Goal: Information Seeking & Learning: Learn about a topic

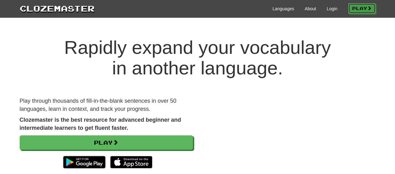
click at [353, 11] on link "Play" at bounding box center [361, 8] width 27 height 11
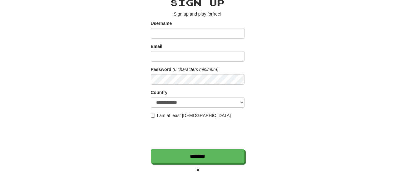
scroll to position [62, 0]
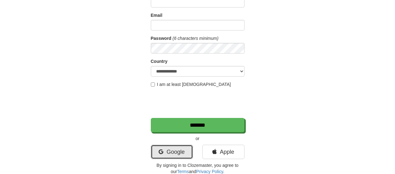
click at [179, 151] on link "Google" at bounding box center [172, 152] width 42 height 14
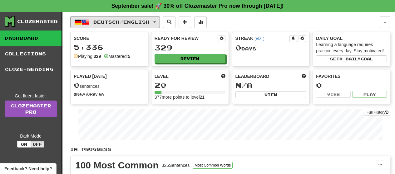
click at [138, 18] on button "Deutsch / English" at bounding box center [115, 22] width 90 height 12
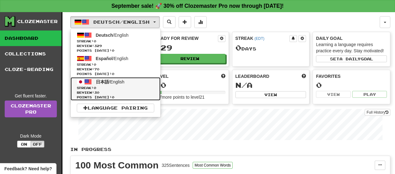
click at [115, 92] on span "Review: 30" at bounding box center [115, 93] width 77 height 5
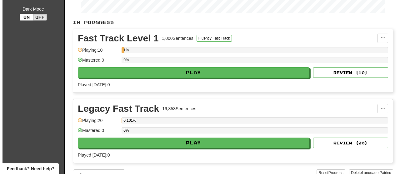
scroll to position [125, 0]
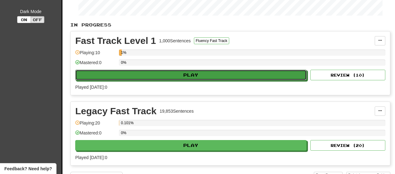
click at [139, 76] on button "Play" at bounding box center [190, 75] width 231 height 11
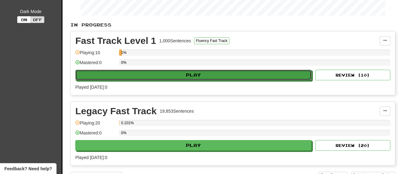
select select "**"
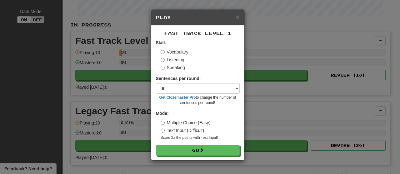
click at [186, 121] on label "Multiple Choice (Easy)" at bounding box center [185, 123] width 50 height 6
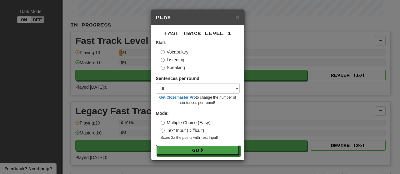
click at [204, 152] on span at bounding box center [201, 150] width 4 height 4
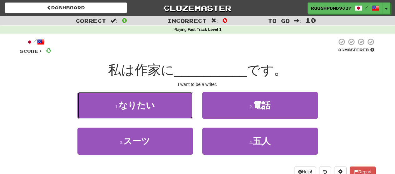
click at [145, 106] on span "なりたい" at bounding box center [137, 106] width 36 height 10
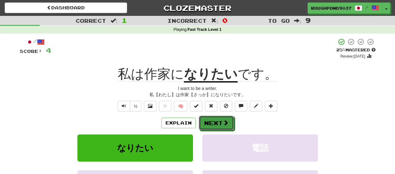
click at [217, 119] on button "Next" at bounding box center [216, 123] width 35 height 14
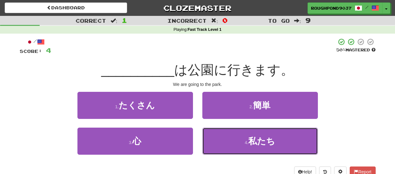
click at [263, 143] on span "私たち" at bounding box center [261, 142] width 27 height 10
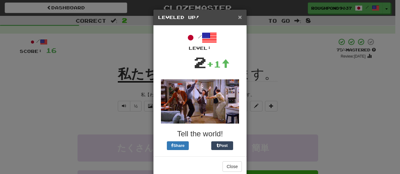
click at [239, 17] on span "×" at bounding box center [240, 16] width 4 height 7
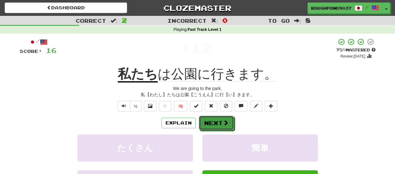
click at [216, 118] on button "Next" at bounding box center [216, 123] width 35 height 14
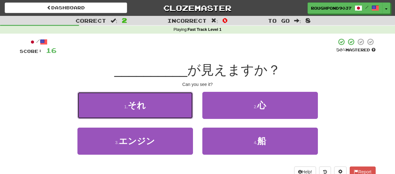
click at [169, 98] on button "1 . それ" at bounding box center [134, 105] width 115 height 27
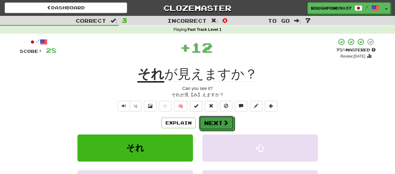
click at [221, 123] on button "Next" at bounding box center [216, 123] width 35 height 14
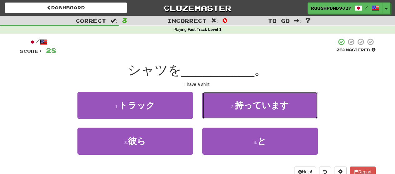
click at [244, 109] on span "持っています" at bounding box center [262, 106] width 54 height 10
